Goal: Task Accomplishment & Management: Use online tool/utility

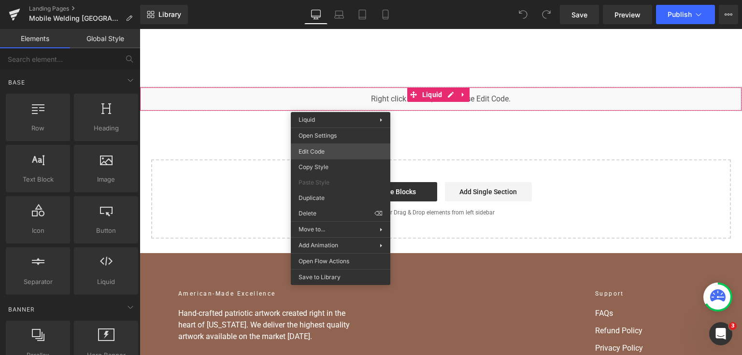
click at [339, 0] on div "You are previewing how the will restyle your page. You can not edit Elements in…" at bounding box center [371, 0] width 742 height 0
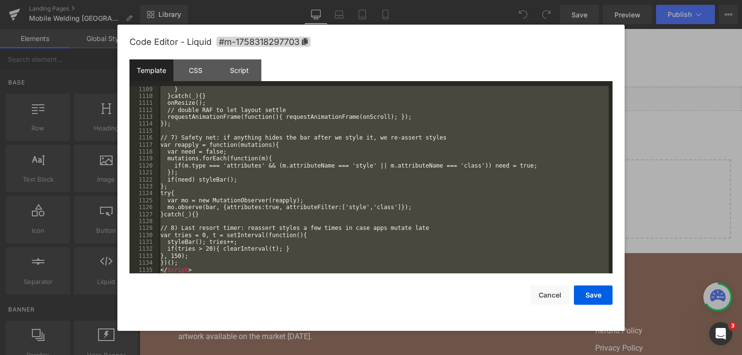
scroll to position [8960, 0]
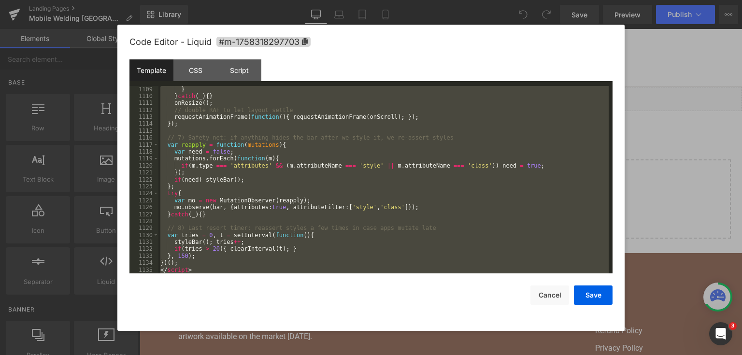
click at [348, 221] on div "} } catch ( _ ) { } onResize ( ) ; // double RAF to let layout settle requestAn…" at bounding box center [383, 180] width 450 height 188
click at [213, 135] on div "} } catch ( _ ) { } onResize ( ) ; // double RAF to let layout settle requestAn…" at bounding box center [383, 180] width 450 height 188
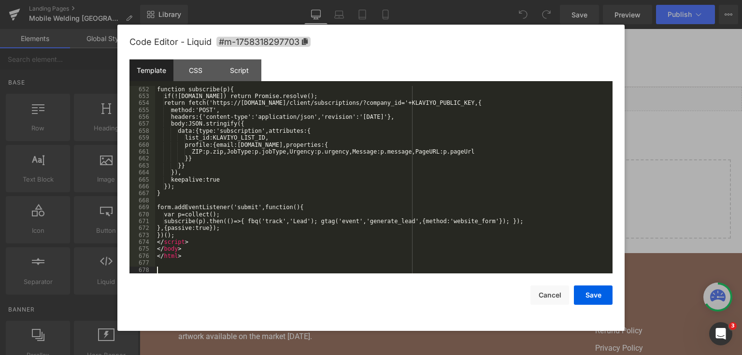
scroll to position [5322, 0]
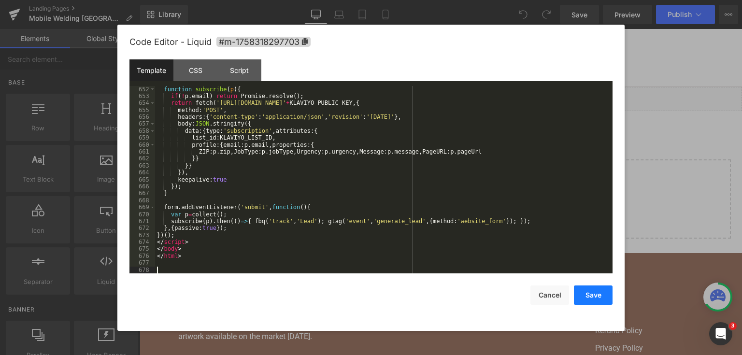
click at [602, 294] on button "Save" at bounding box center [593, 295] width 39 height 19
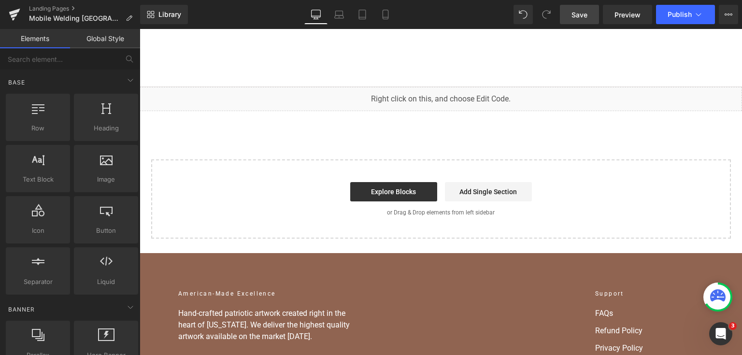
click at [574, 15] on span "Save" at bounding box center [580, 15] width 16 height 10
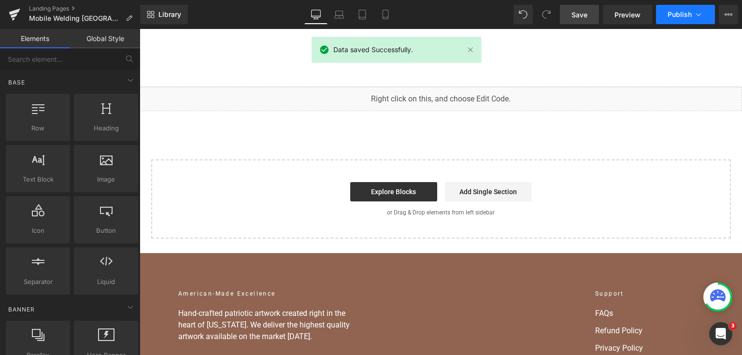
click at [682, 11] on span "Publish" at bounding box center [680, 15] width 24 height 8
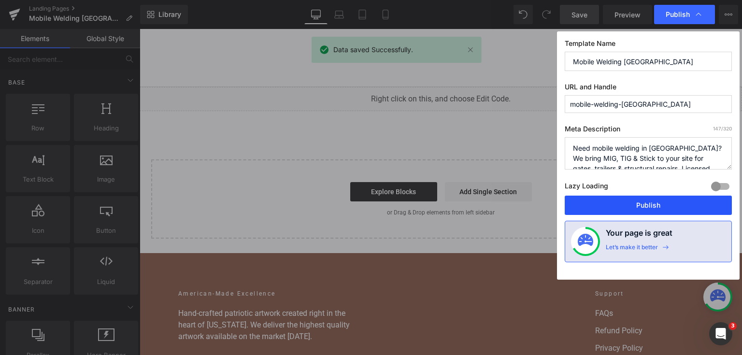
click at [628, 208] on button "Publish" at bounding box center [648, 205] width 167 height 19
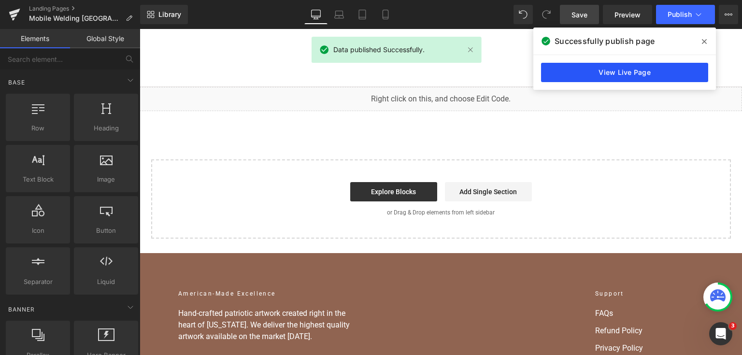
click at [610, 73] on link "View Live Page" at bounding box center [624, 72] width 167 height 19
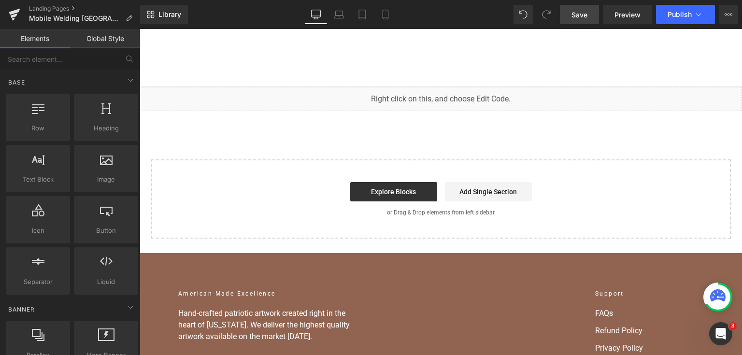
click at [236, 123] on div "Liquid Select your layout" at bounding box center [441, 163] width 602 height 152
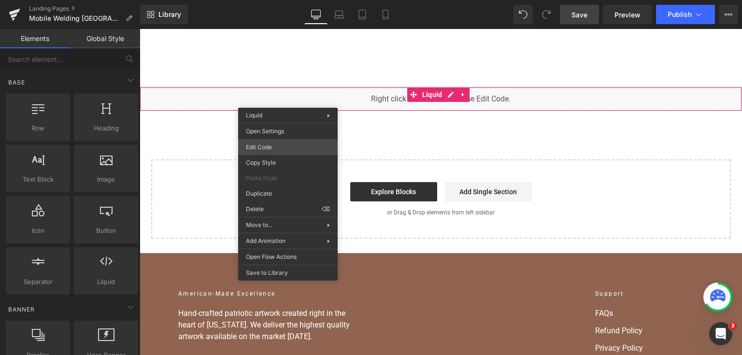
click at [288, 0] on div "You are previewing how the will restyle your page. You can not edit Elements in…" at bounding box center [371, 0] width 742 height 0
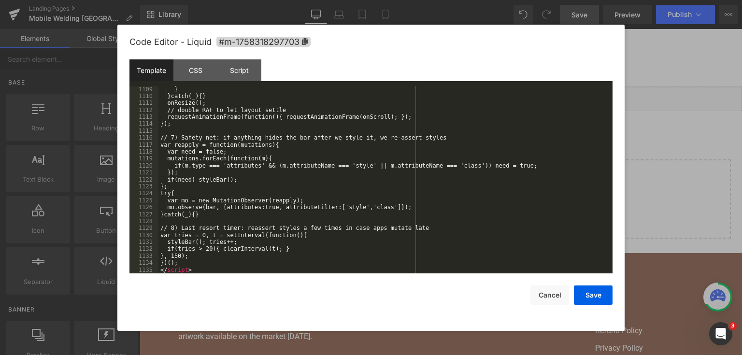
scroll to position [8960, 0]
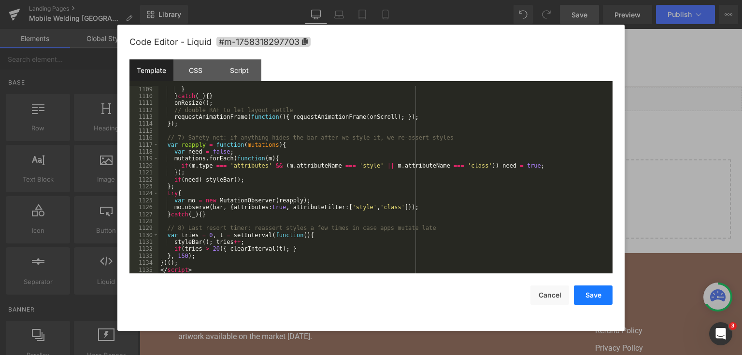
click at [593, 289] on button "Save" at bounding box center [593, 295] width 39 height 19
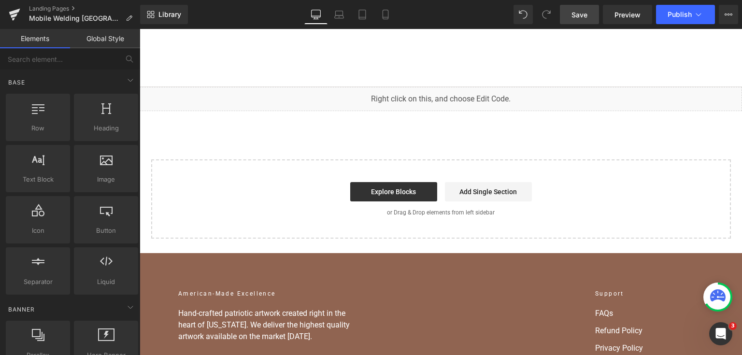
click at [572, 8] on link "Save" at bounding box center [579, 14] width 39 height 19
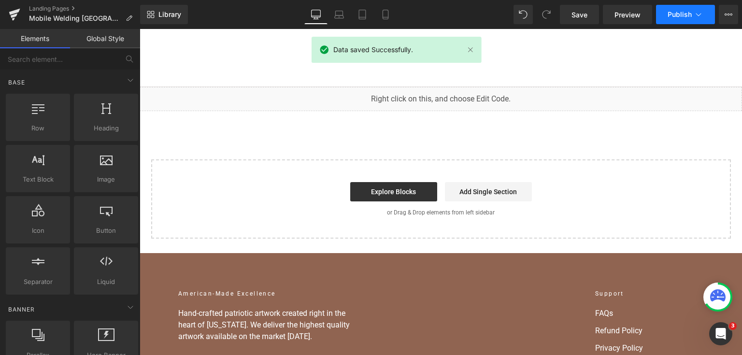
click at [672, 10] on button "Publish" at bounding box center [685, 14] width 59 height 19
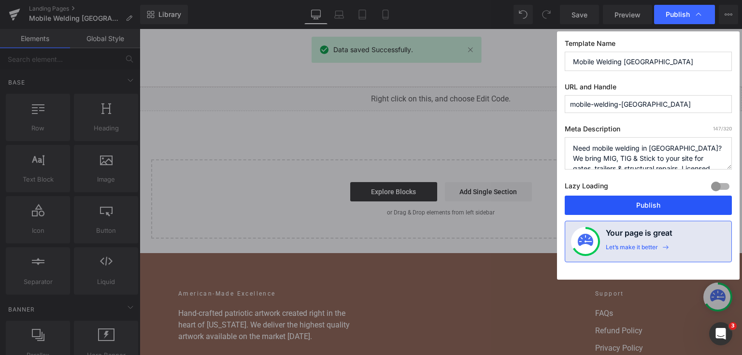
click at [648, 200] on button "Publish" at bounding box center [648, 205] width 167 height 19
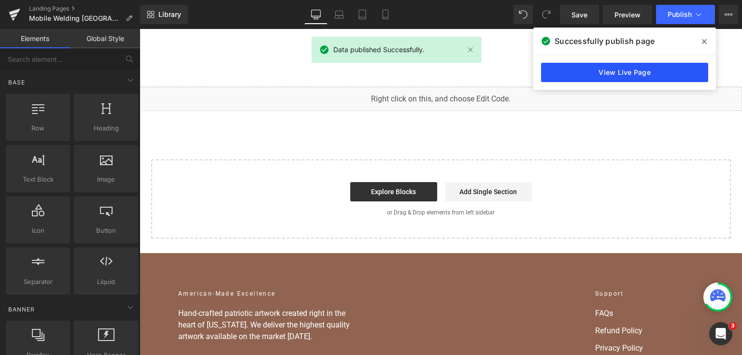
click at [642, 67] on link "View Live Page" at bounding box center [624, 72] width 167 height 19
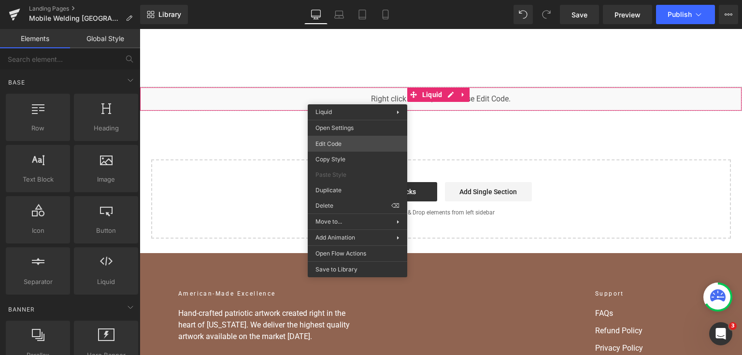
click at [355, 0] on div "You are previewing how the will restyle your page. You can not edit Elements in…" at bounding box center [371, 0] width 742 height 0
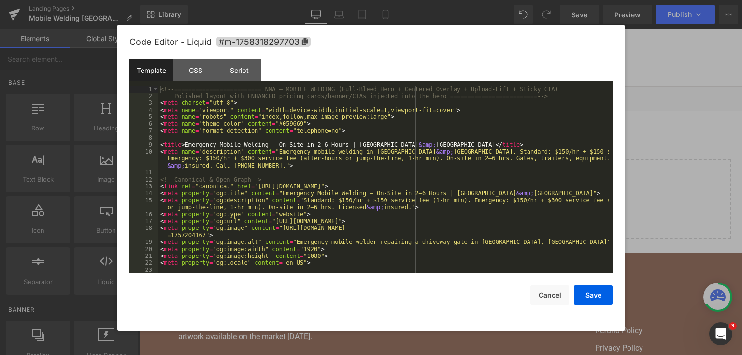
click at [331, 179] on div "<!-- ========================= NMA — MOBILE WELDING (Full-Bleed Hero + Centered…" at bounding box center [383, 187] width 450 height 202
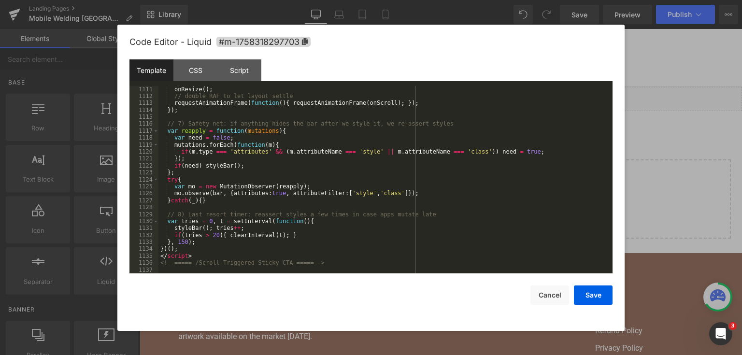
scroll to position [8974, 0]
click at [651, 93] on div at bounding box center [371, 177] width 742 height 355
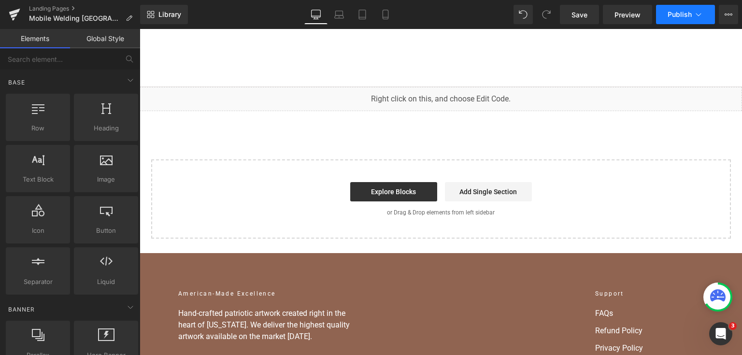
click at [667, 21] on button "Publish" at bounding box center [685, 14] width 59 height 19
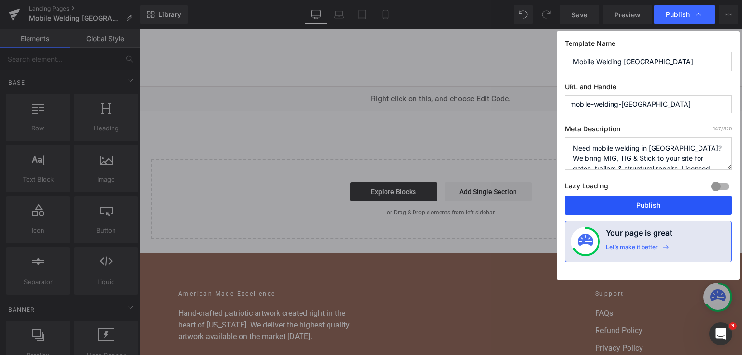
click at [615, 207] on button "Publish" at bounding box center [648, 205] width 167 height 19
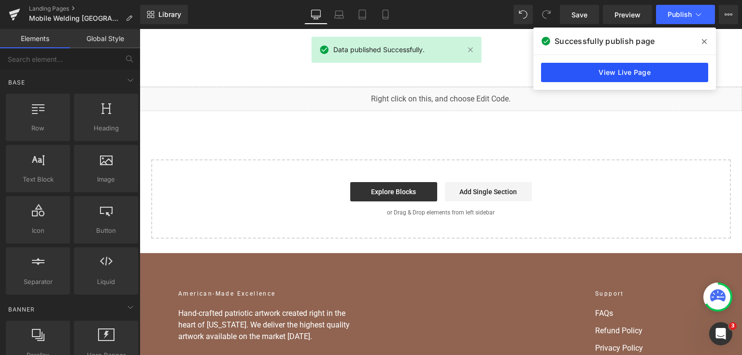
click at [581, 75] on link "View Live Page" at bounding box center [624, 72] width 167 height 19
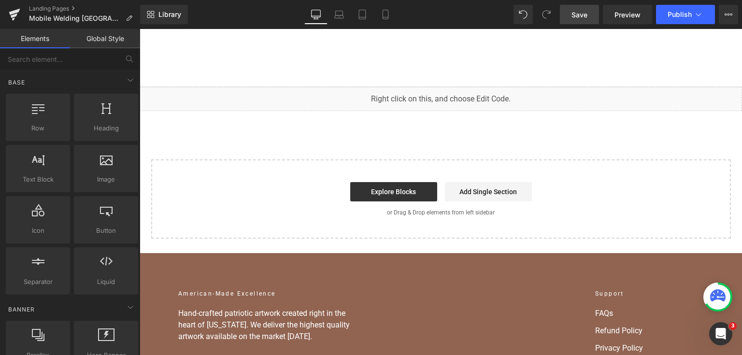
click at [568, 14] on link "Save" at bounding box center [579, 14] width 39 height 19
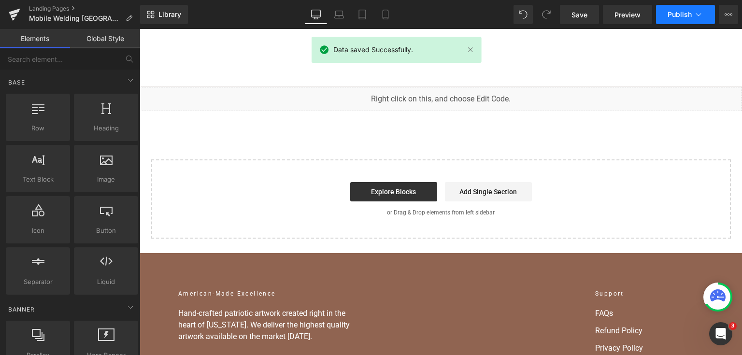
click at [669, 12] on span "Publish" at bounding box center [680, 15] width 24 height 8
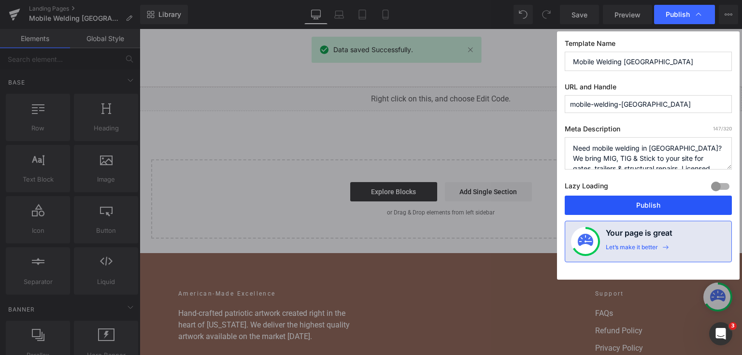
click at [618, 201] on button "Publish" at bounding box center [648, 205] width 167 height 19
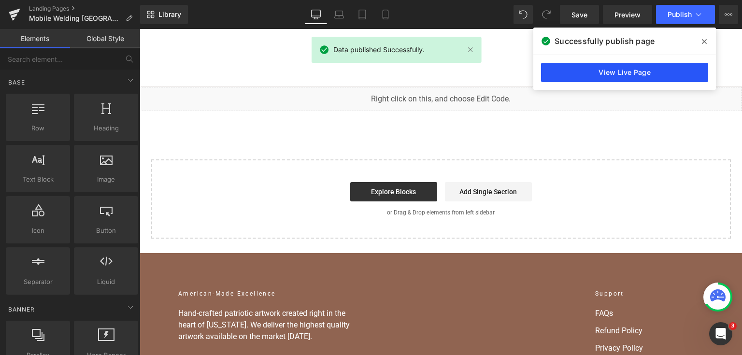
click at [554, 73] on link "View Live Page" at bounding box center [624, 72] width 167 height 19
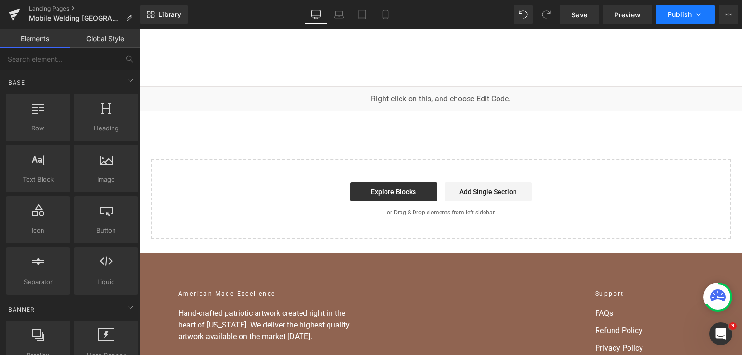
click at [669, 16] on span "Publish" at bounding box center [680, 15] width 24 height 8
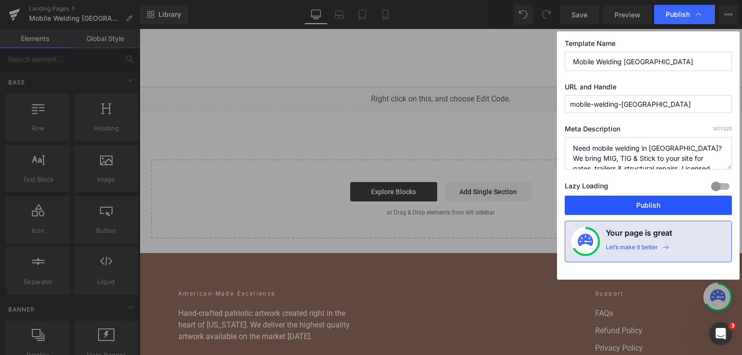
click at [624, 206] on button "Publish" at bounding box center [648, 205] width 167 height 19
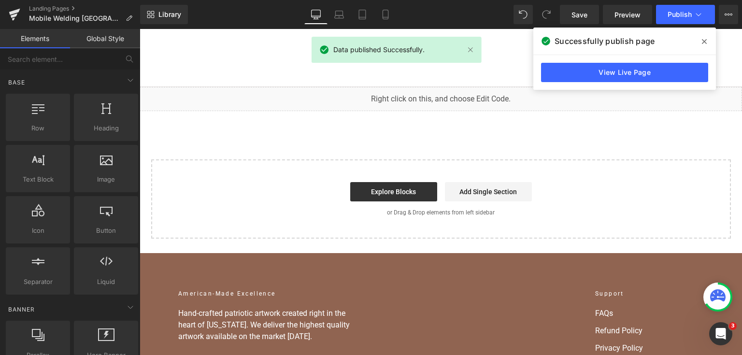
click at [659, 78] on link "View Live Page" at bounding box center [624, 72] width 167 height 19
